Goal: Task Accomplishment & Management: Manage account settings

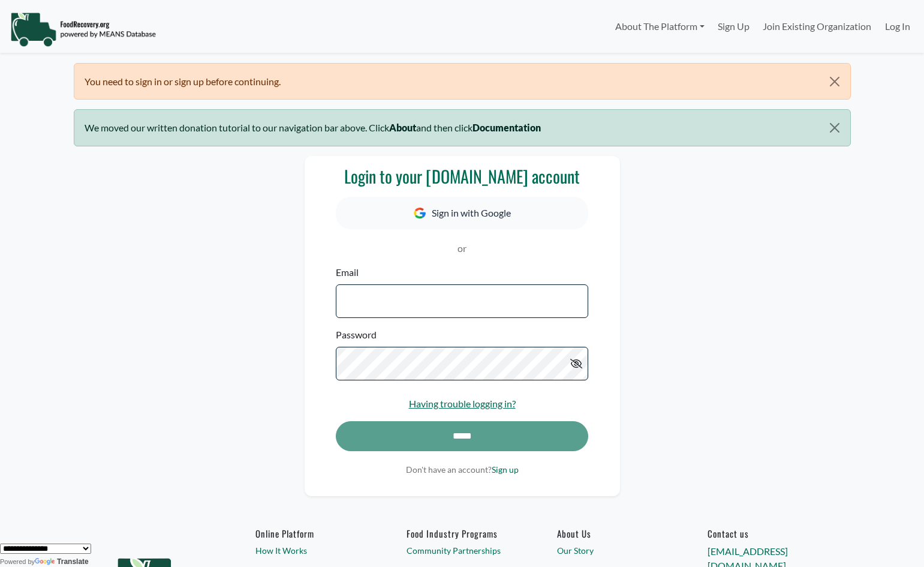
click at [67, 34] on img at bounding box center [83, 29] width 146 height 36
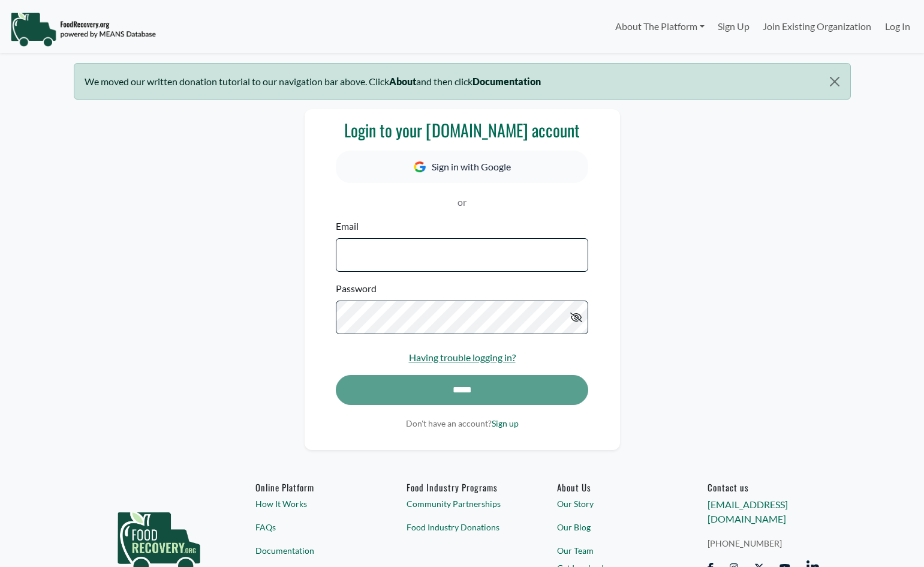
select select "Language Translate Widget"
click at [466, 248] on input "Email" at bounding box center [462, 255] width 252 height 34
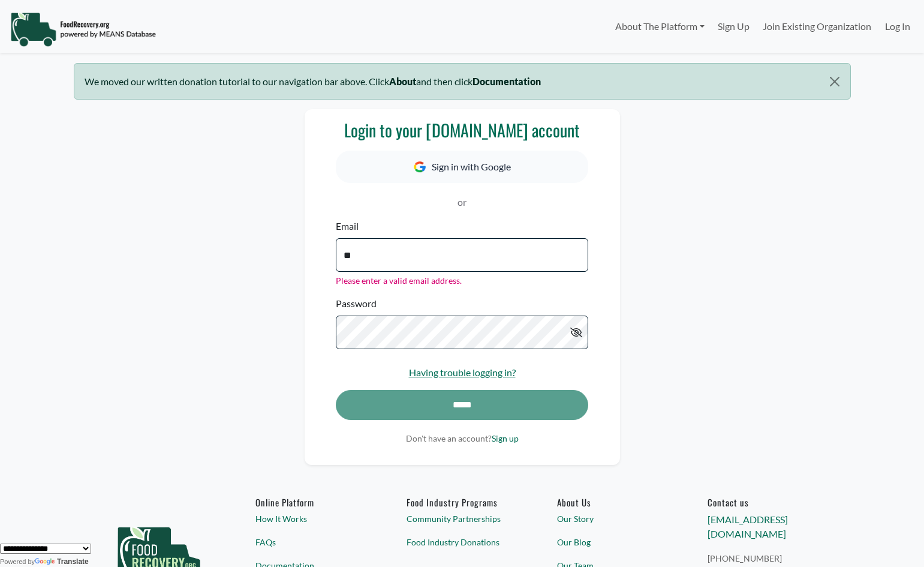
type input "**********"
